Goal: Find specific page/section

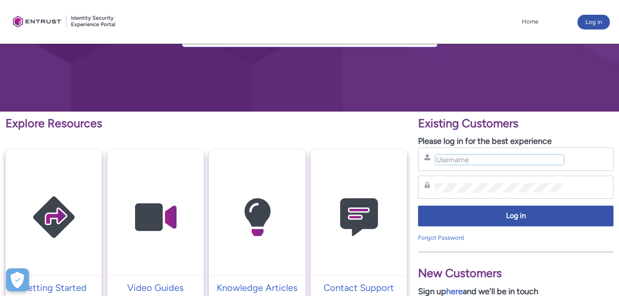
click at [489, 159] on input "Username" at bounding box center [499, 160] width 128 height 10
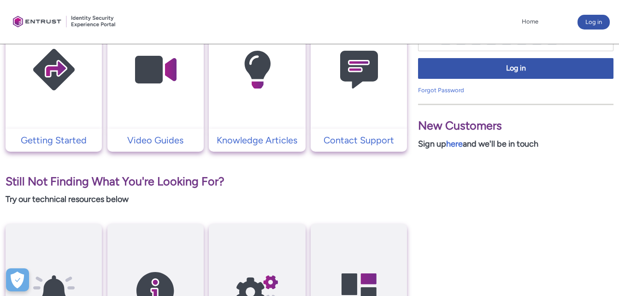
scroll to position [224, 0]
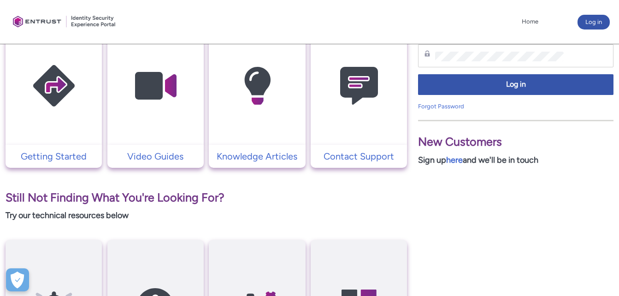
click at [368, 119] on img at bounding box center [359, 85] width 88 height 99
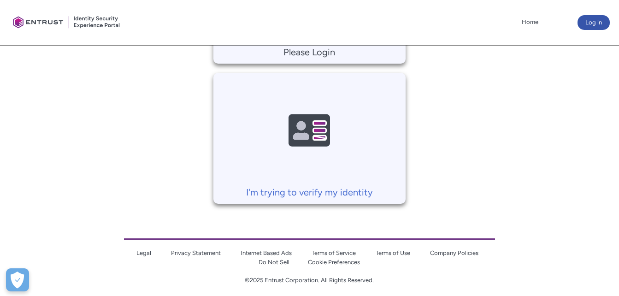
scroll to position [347, 0]
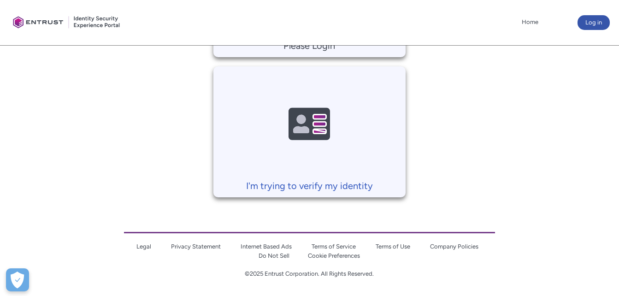
click at [320, 131] on img at bounding box center [310, 124] width 88 height 99
